Goal: Check status: Check status

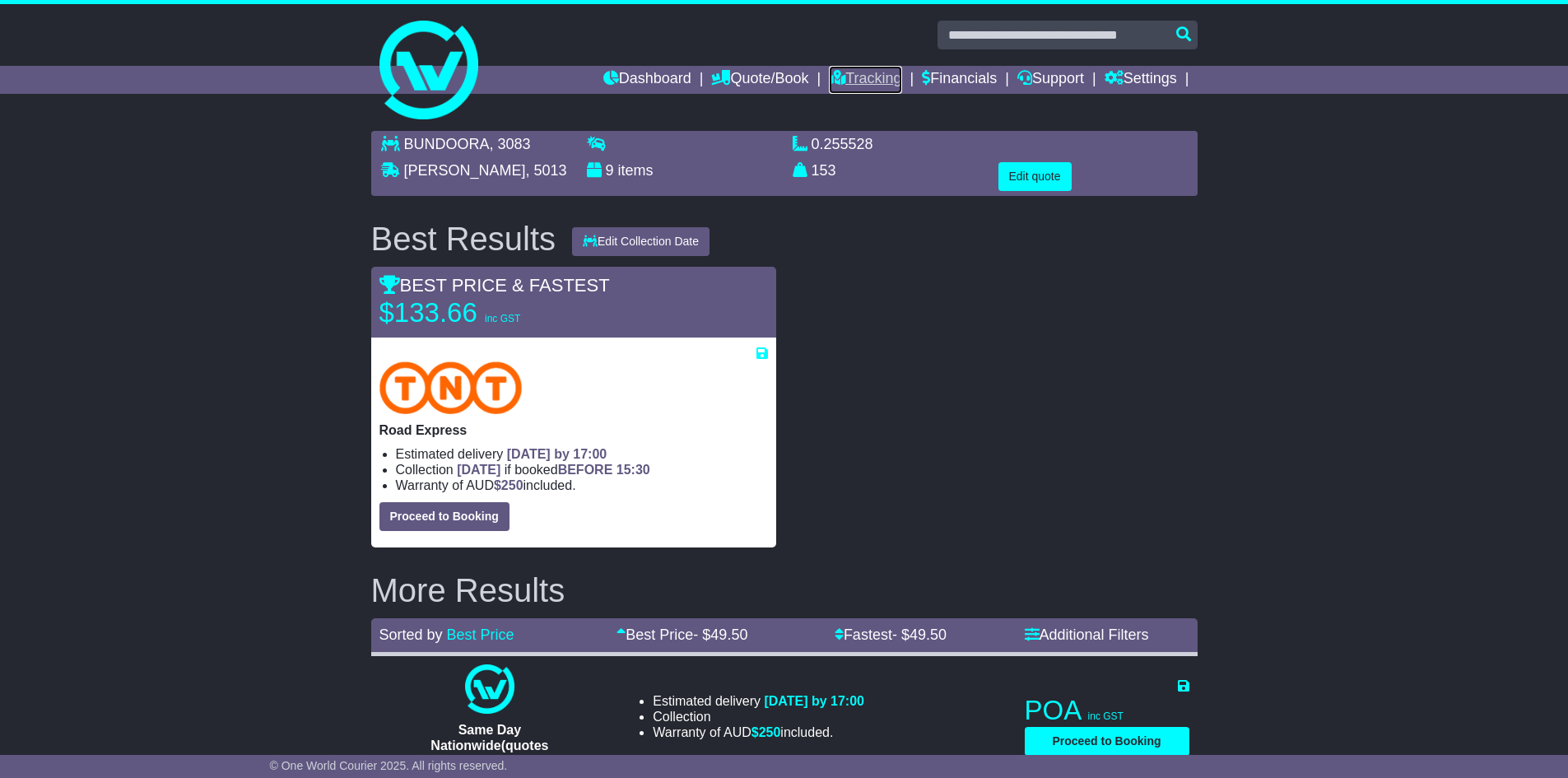
click at [866, 79] on link "Tracking" at bounding box center [865, 79] width 73 height 28
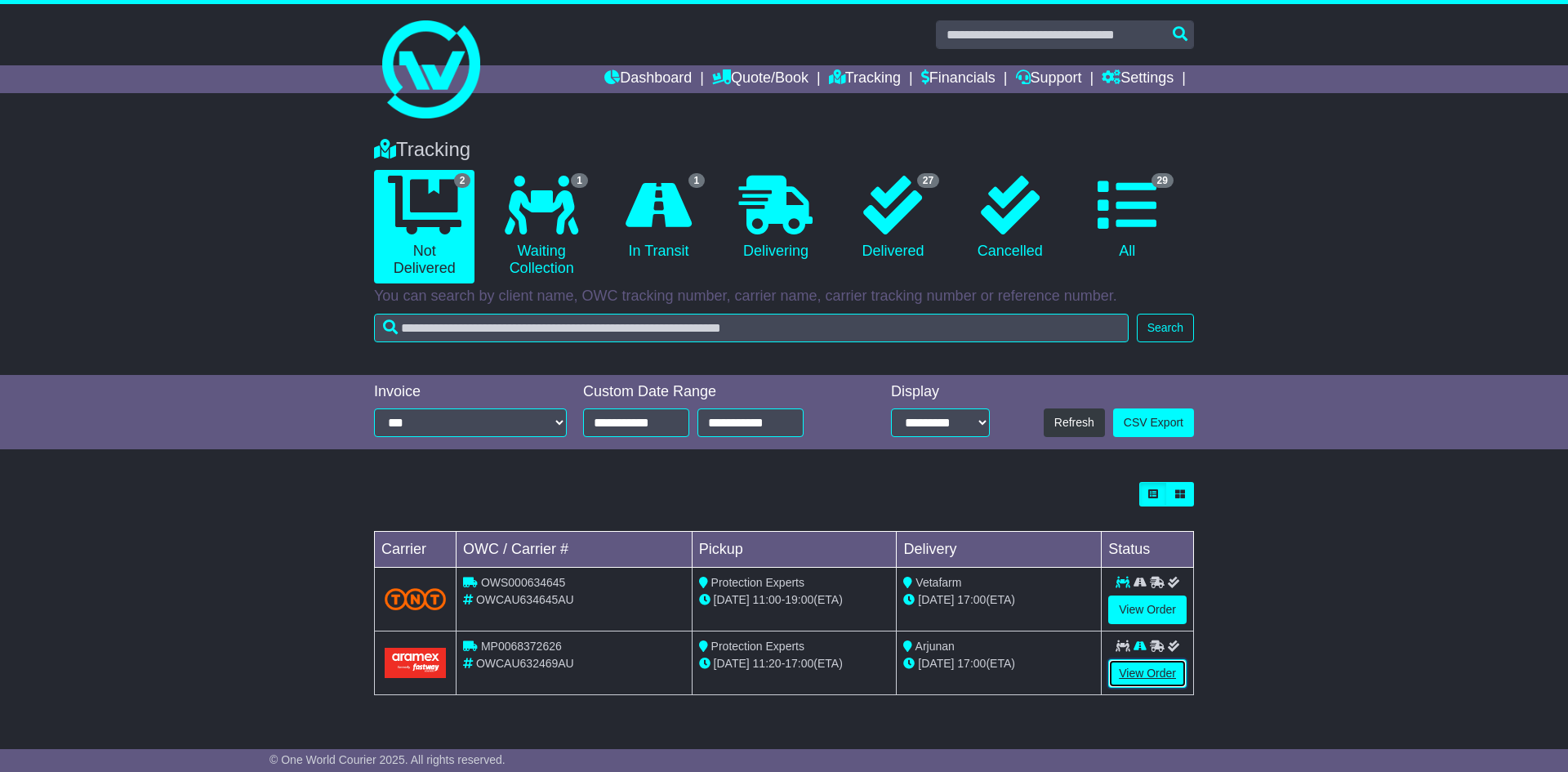
click at [1145, 669] on link "View Order" at bounding box center [1147, 674] width 79 height 29
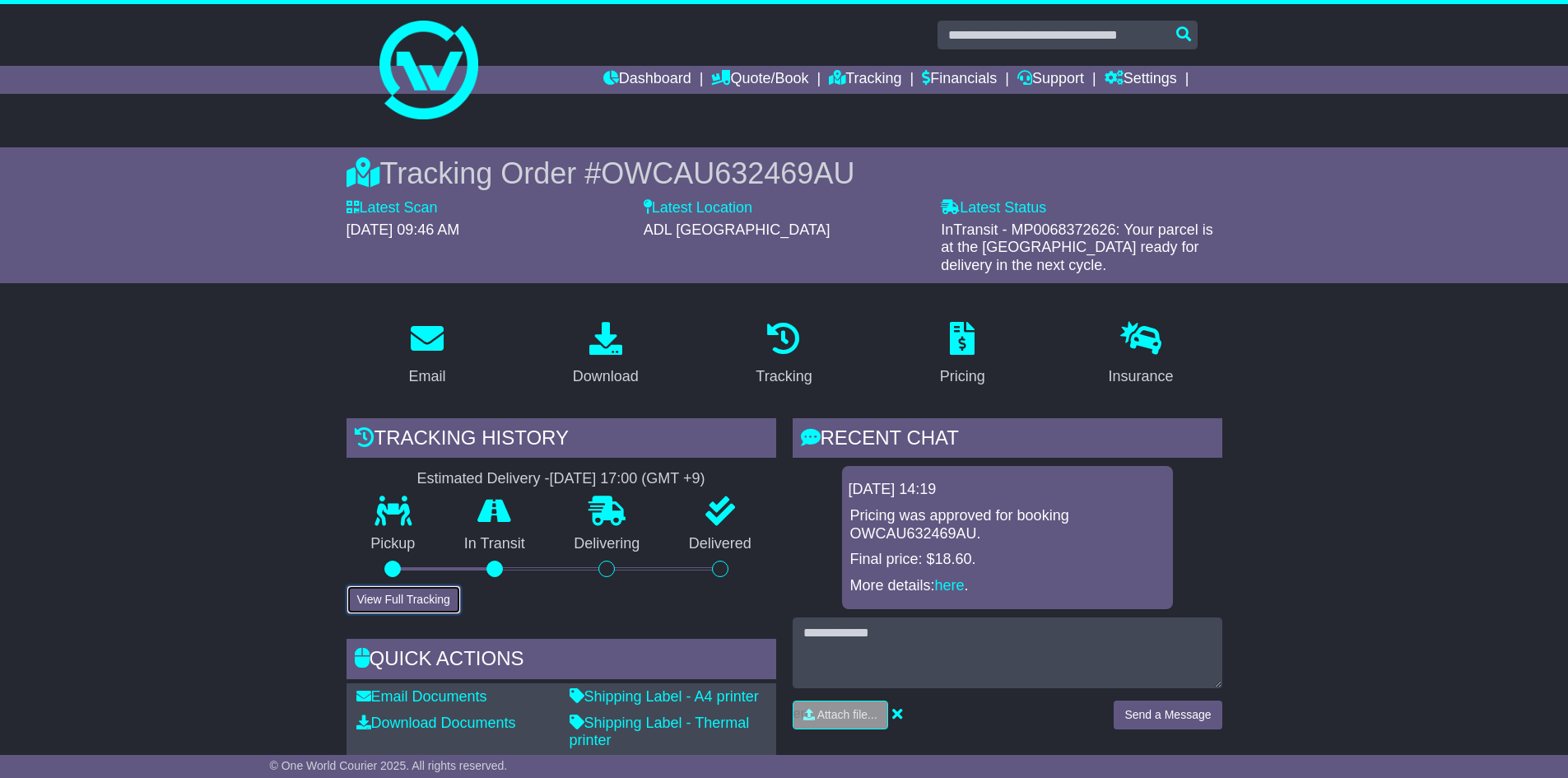
click at [393, 596] on button "View Full Tracking" at bounding box center [404, 600] width 114 height 29
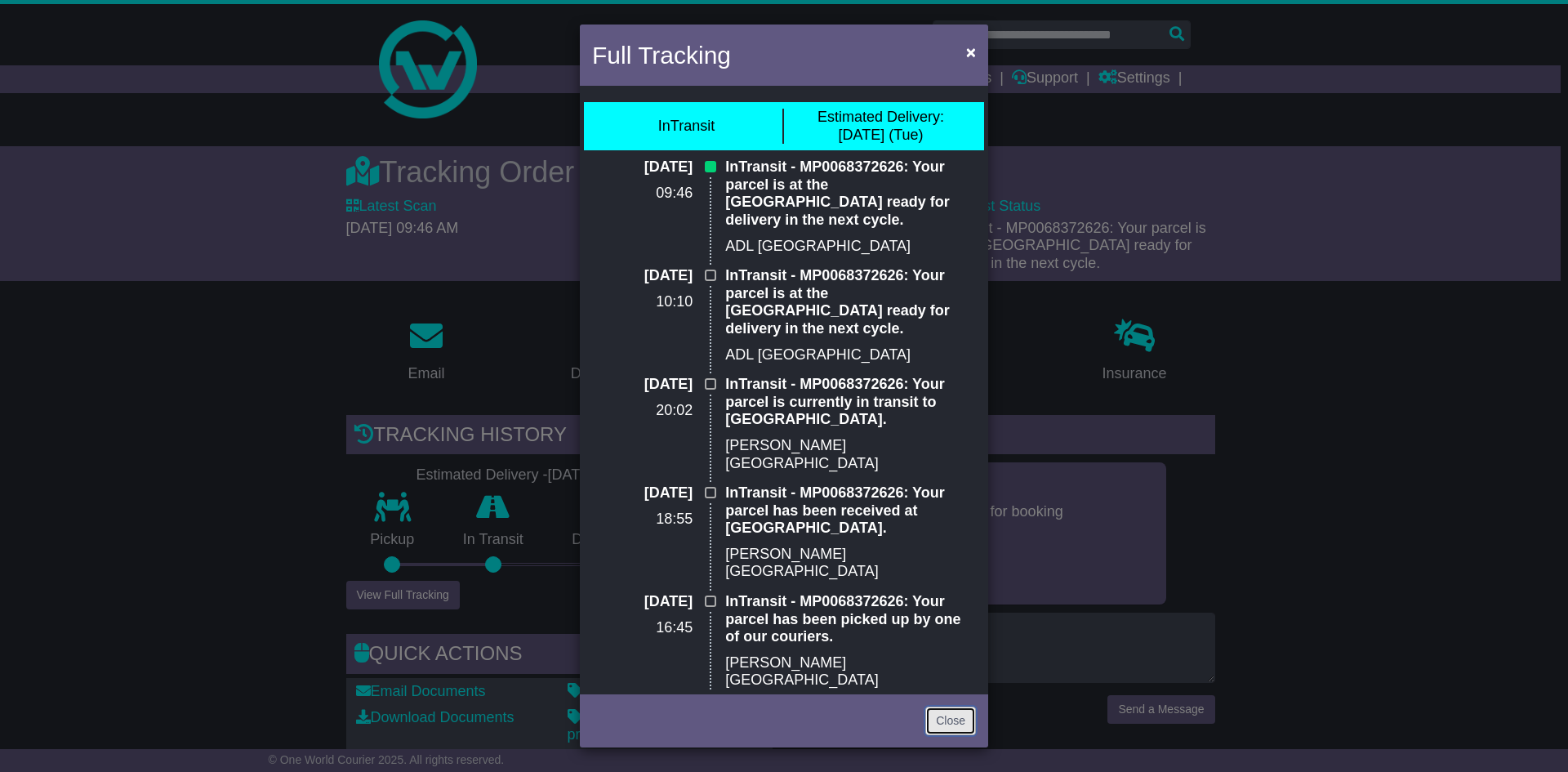
drag, startPoint x: 949, startPoint y: 715, endPoint x: 993, endPoint y: 677, distance: 58.1
click at [949, 715] on link "Close" at bounding box center [950, 721] width 51 height 29
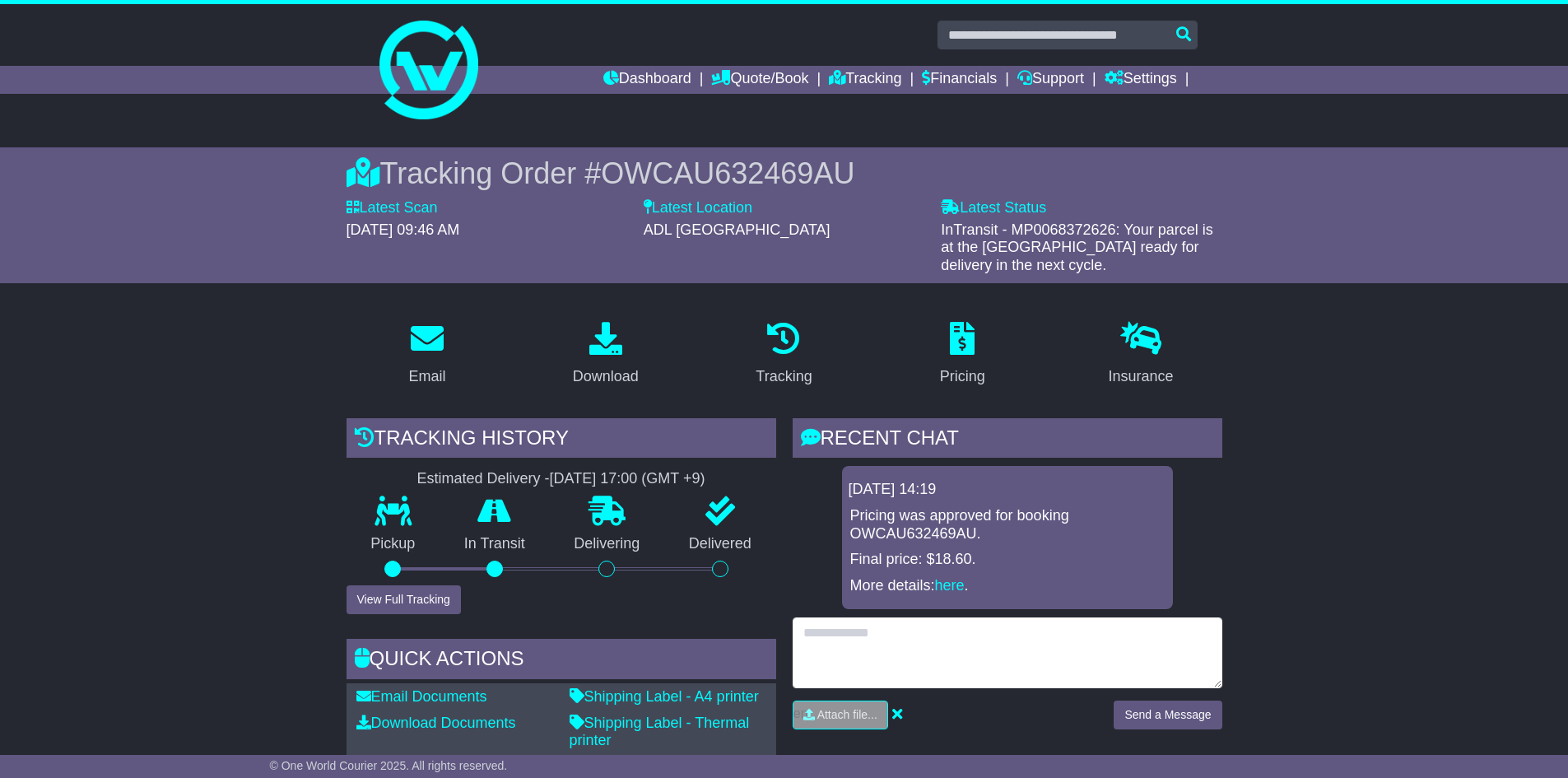
click at [918, 636] on textarea at bounding box center [1007, 652] width 430 height 71
type textarea "**********"
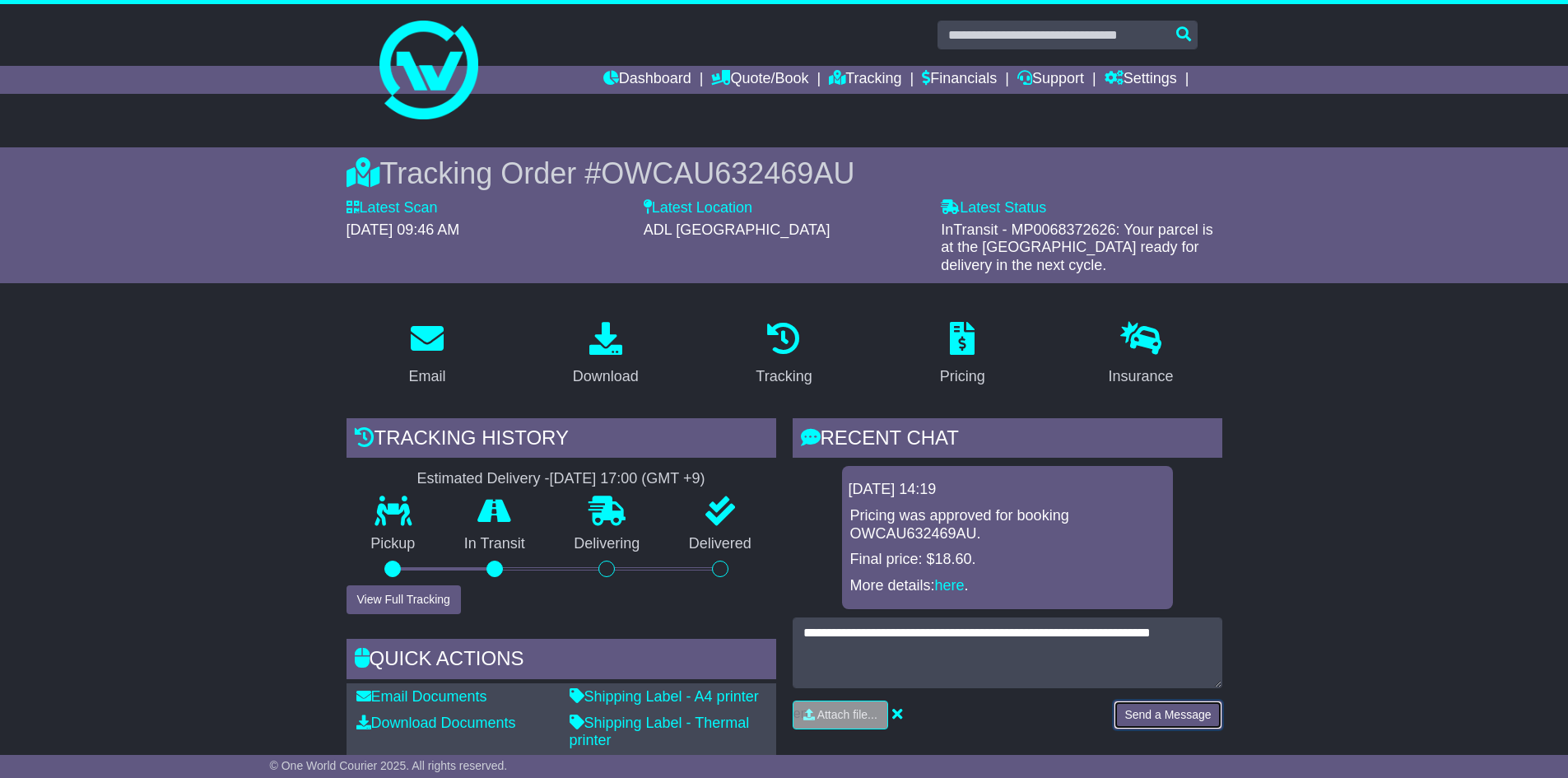
click at [1169, 719] on button "Send a Message" at bounding box center [1167, 715] width 108 height 29
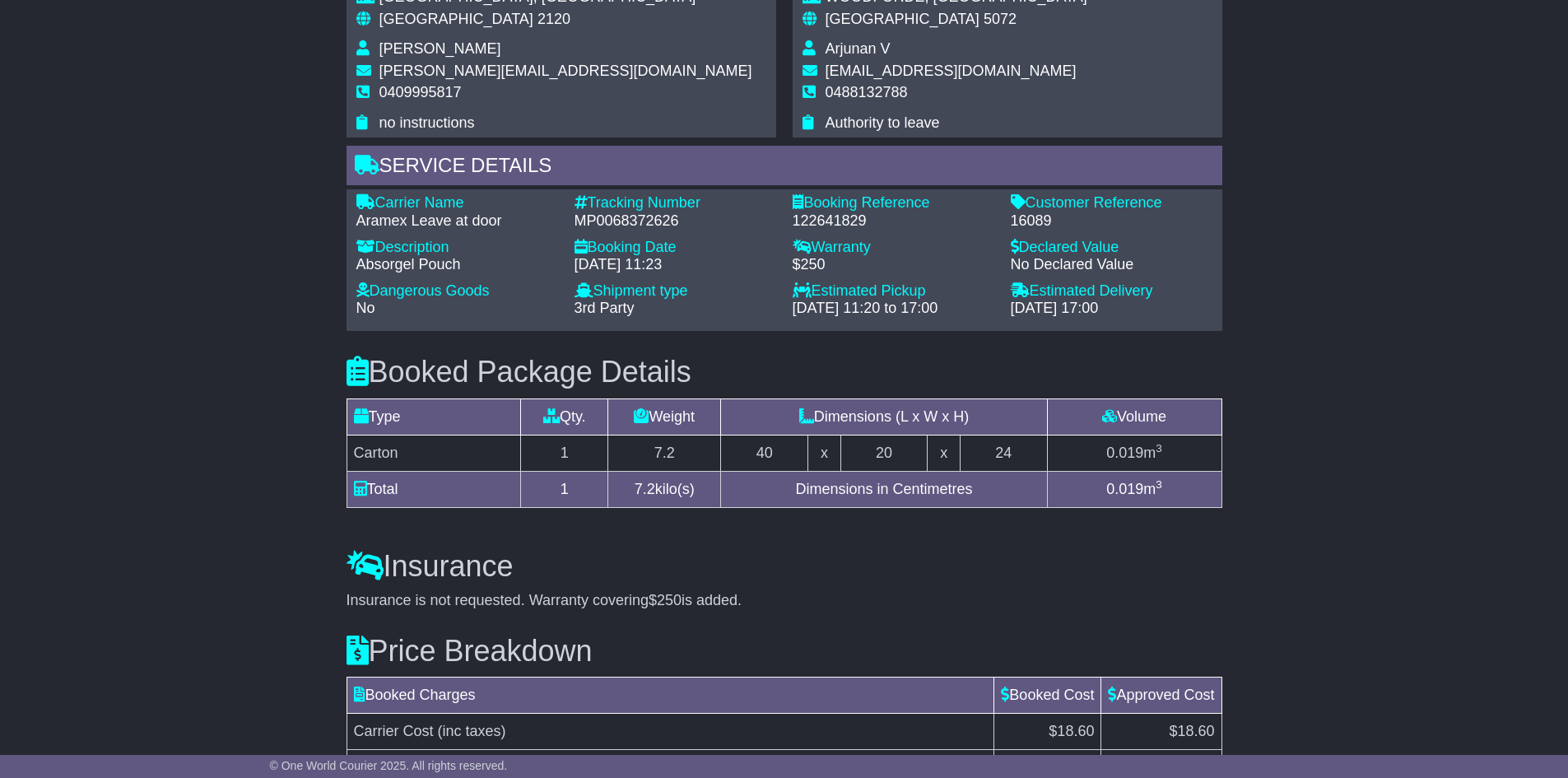
scroll to position [1149, 0]
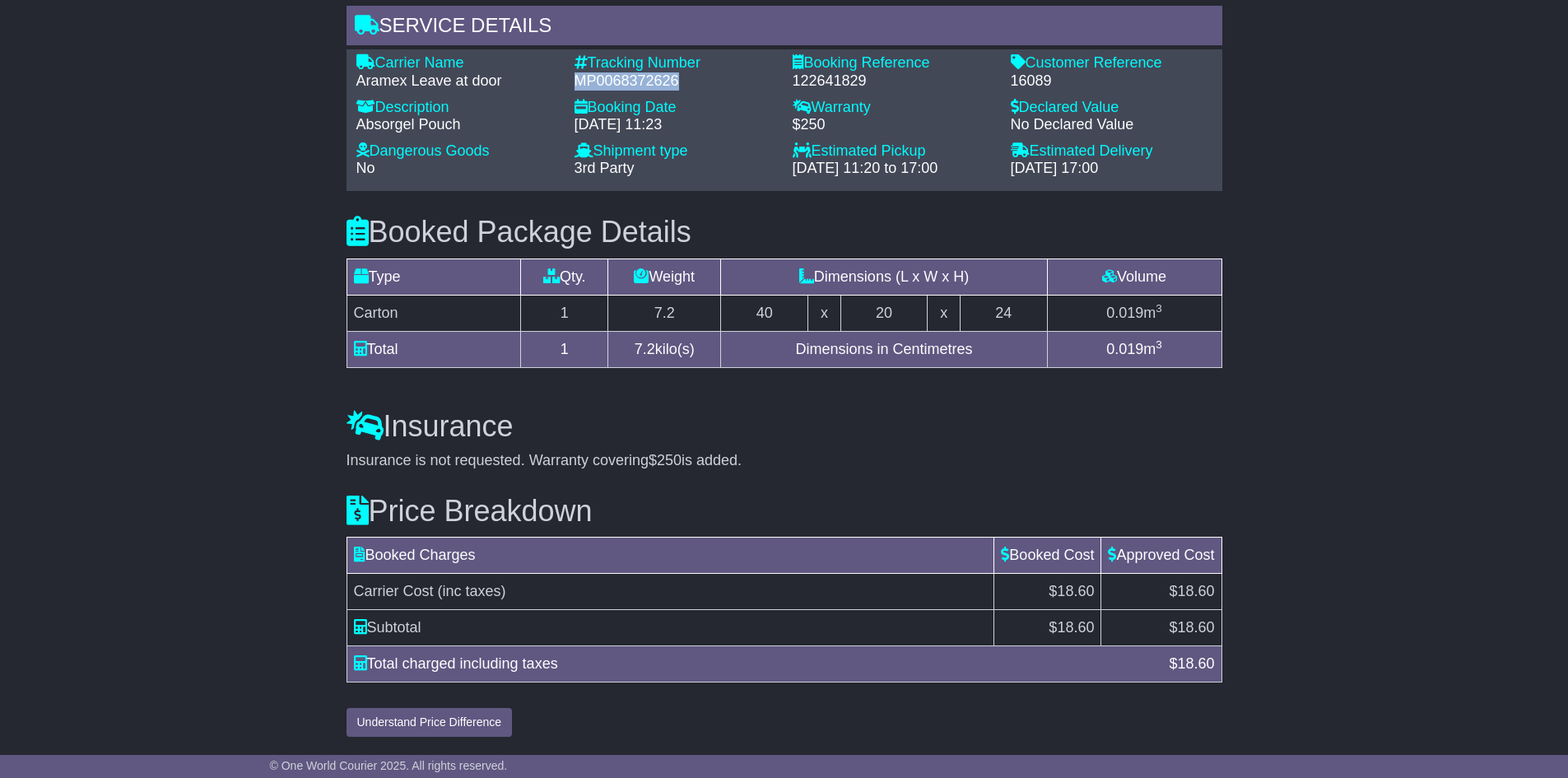
drag, startPoint x: 572, startPoint y: 79, endPoint x: 683, endPoint y: 85, distance: 111.2
click at [683, 85] on div "Tracking Number - MP0068372626" at bounding box center [675, 72] width 218 height 36
copy div "MP0068372626"
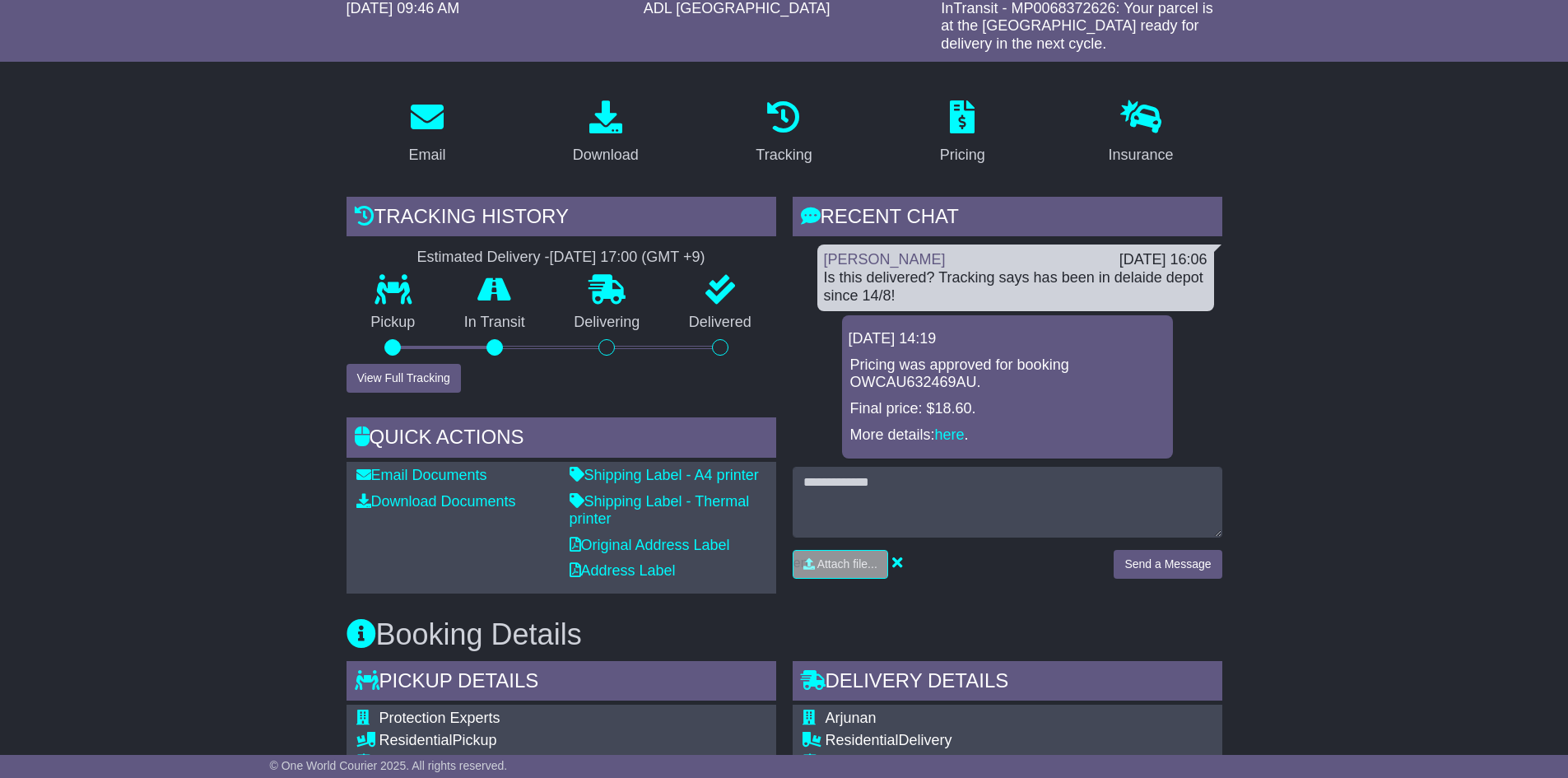
scroll to position [0, 0]
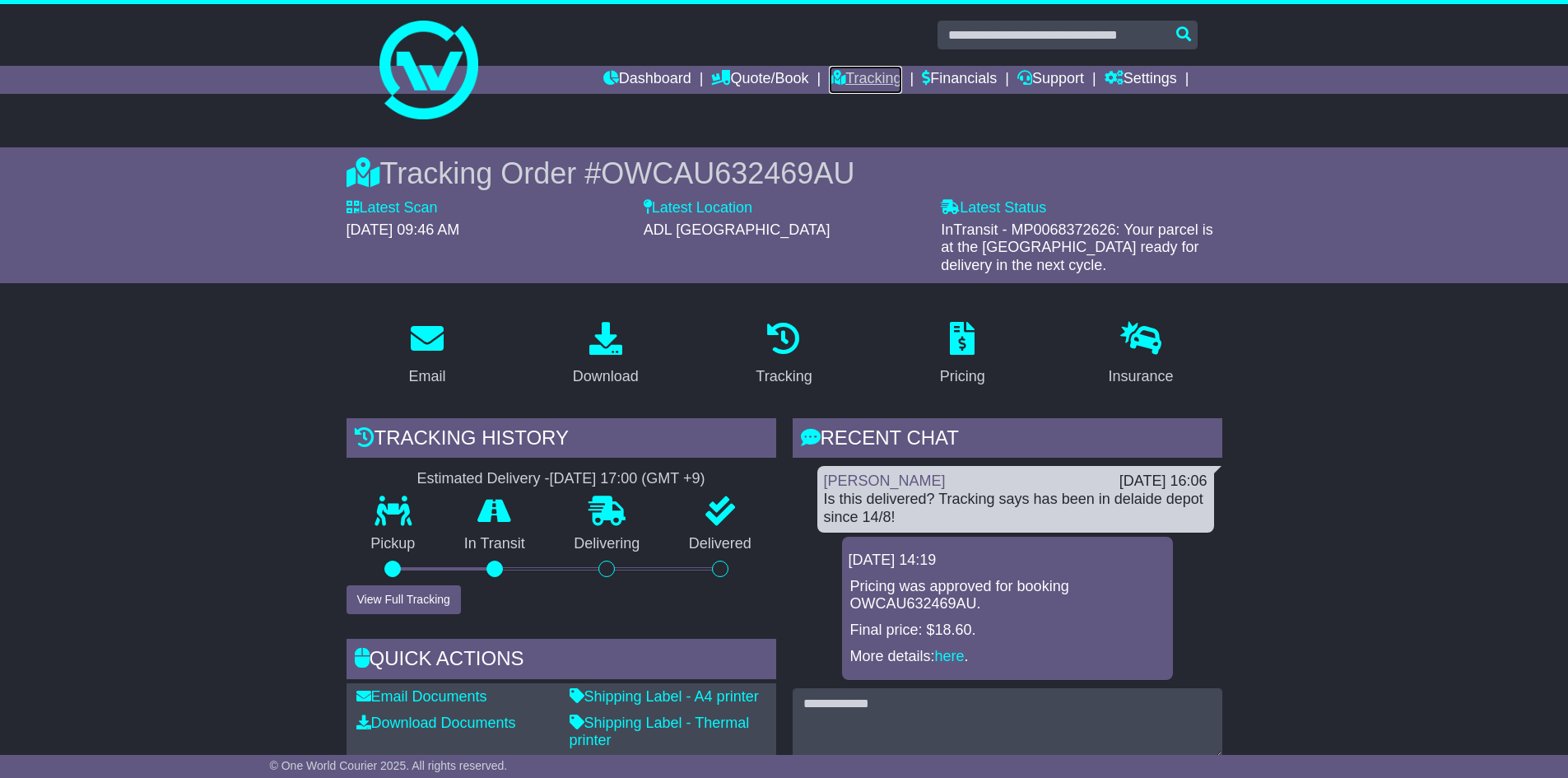
click at [855, 74] on link "Tracking" at bounding box center [865, 79] width 73 height 28
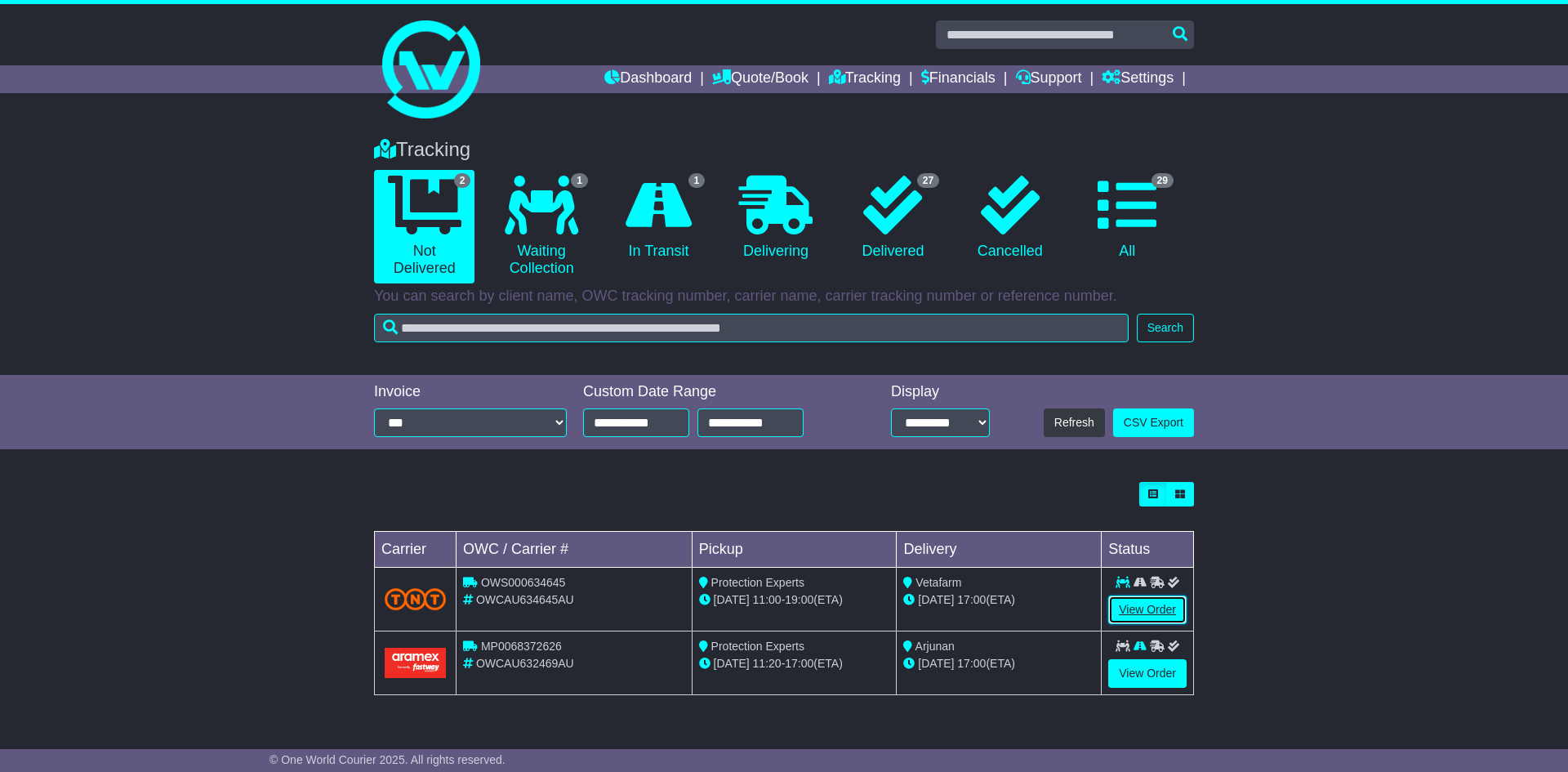
click at [1138, 604] on link "View Order" at bounding box center [1147, 610] width 79 height 29
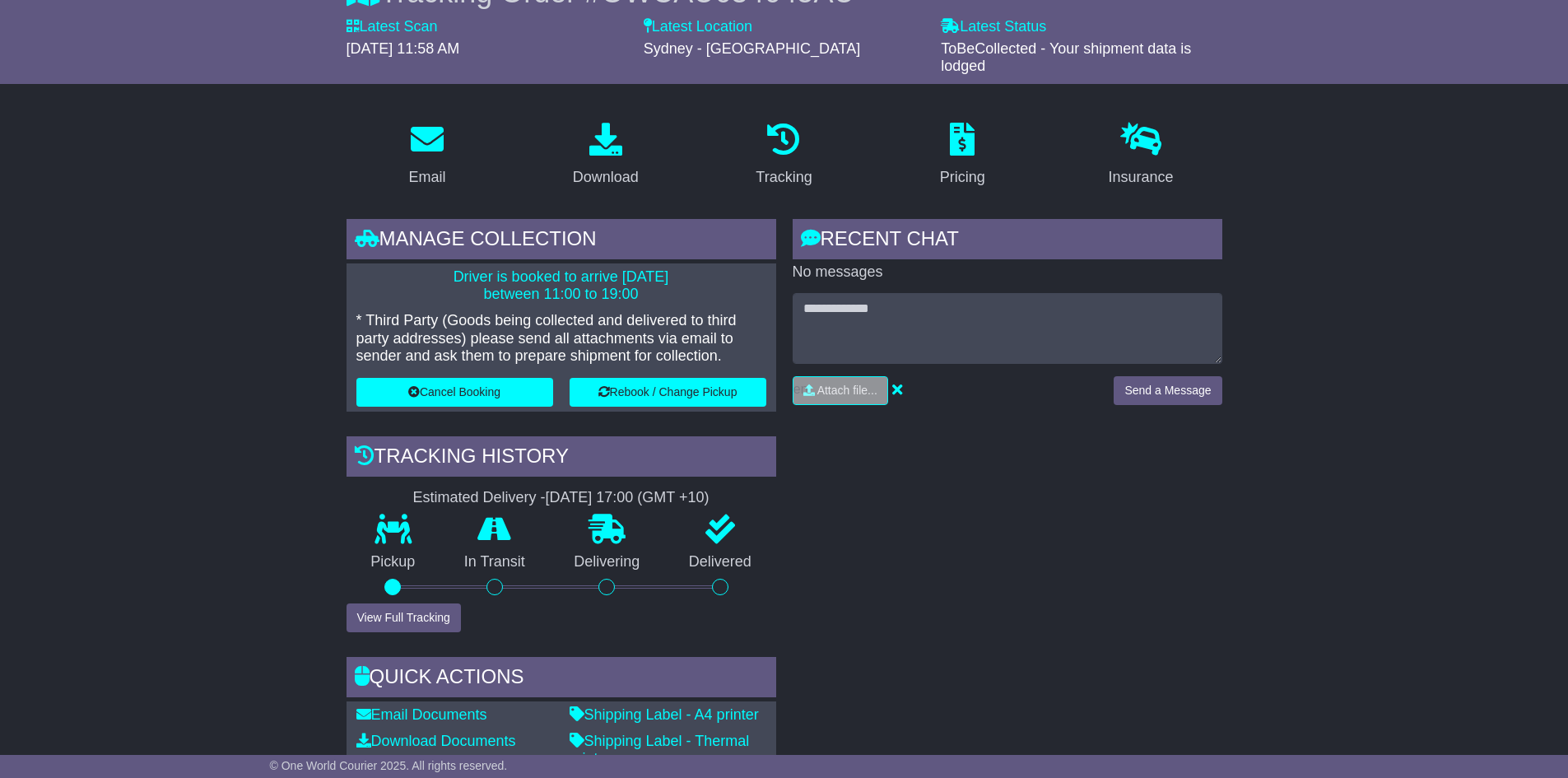
scroll to position [412, 0]
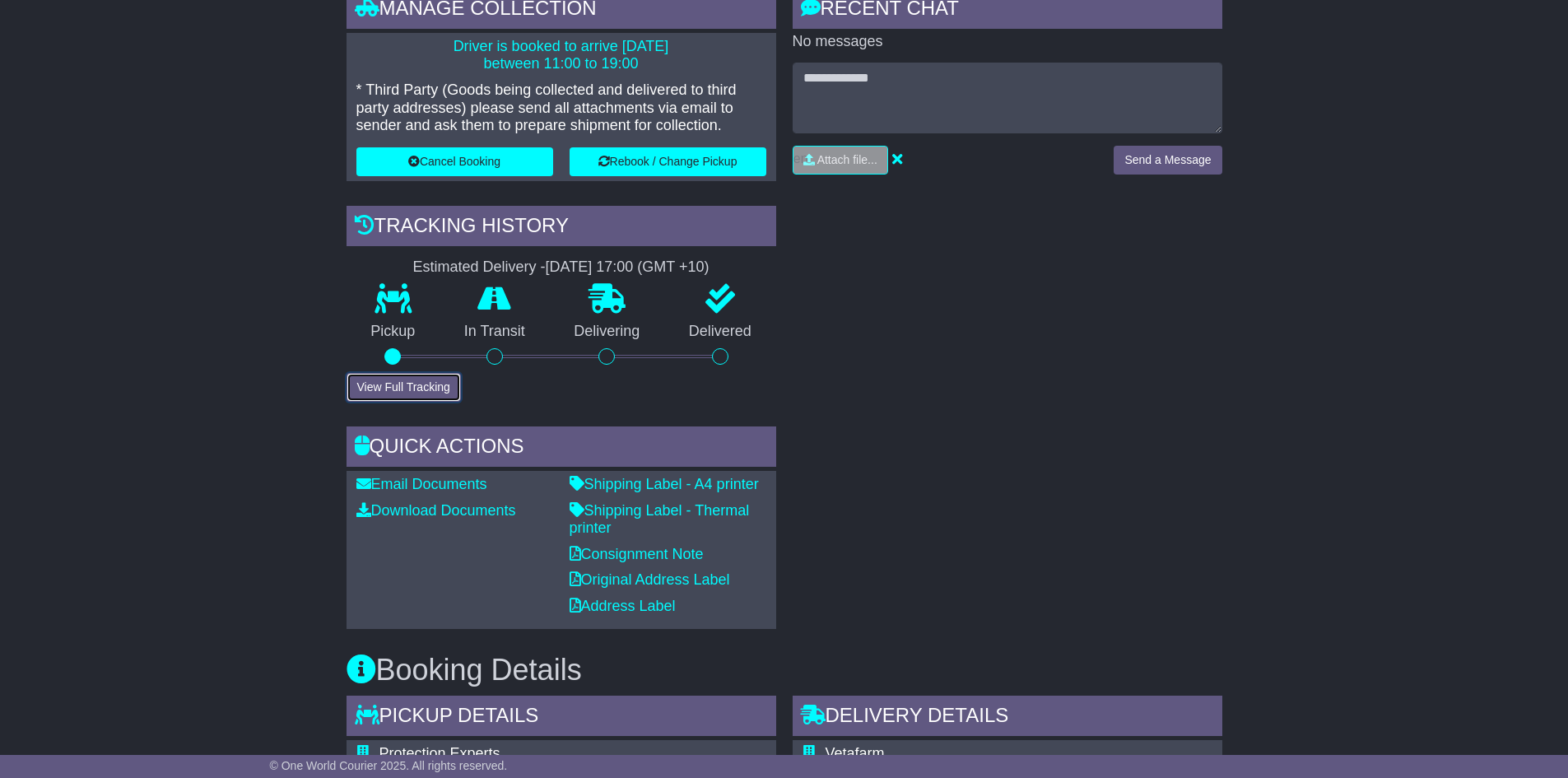
click at [410, 387] on button "View Full Tracking" at bounding box center [404, 388] width 114 height 29
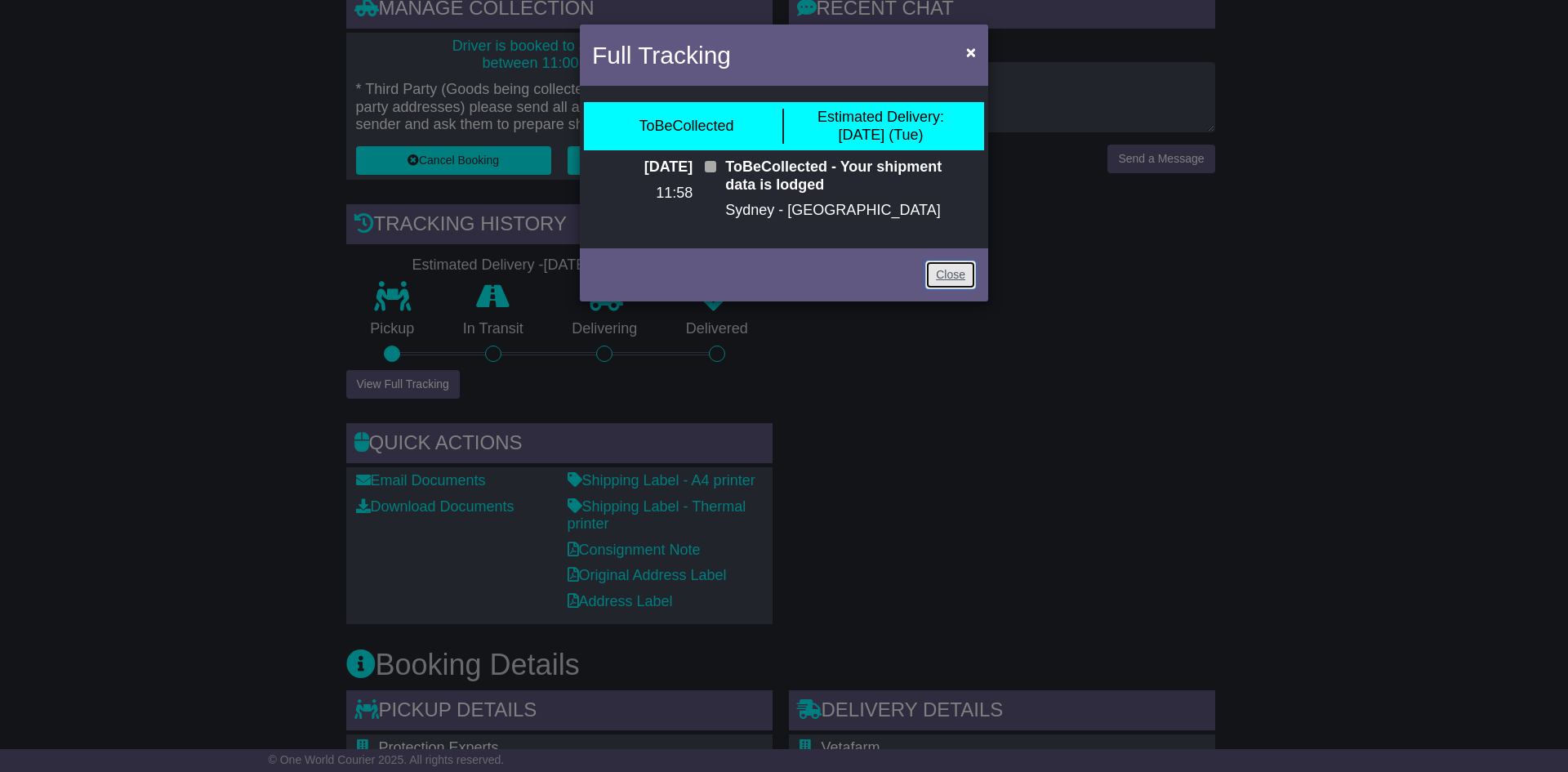
click at [935, 271] on link "Close" at bounding box center [950, 275] width 51 height 29
